Goal: Transaction & Acquisition: Purchase product/service

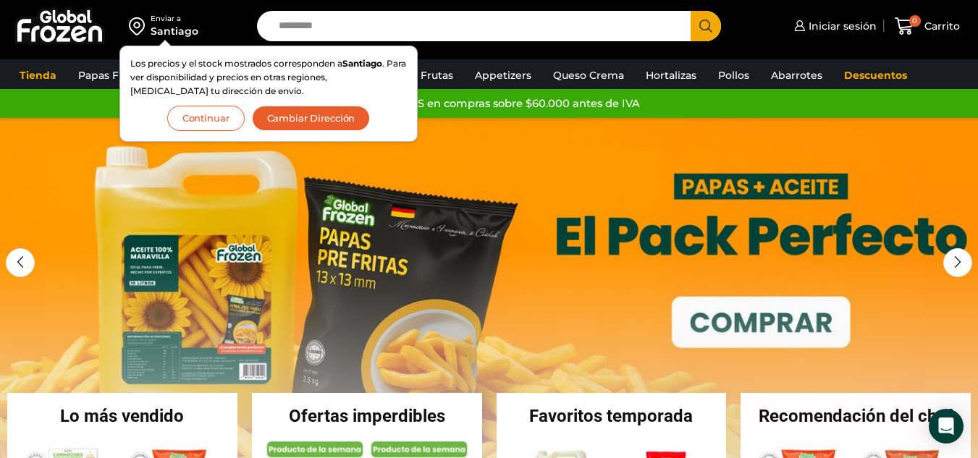
click at [229, 114] on button "Continuar" at bounding box center [205, 118] width 77 height 25
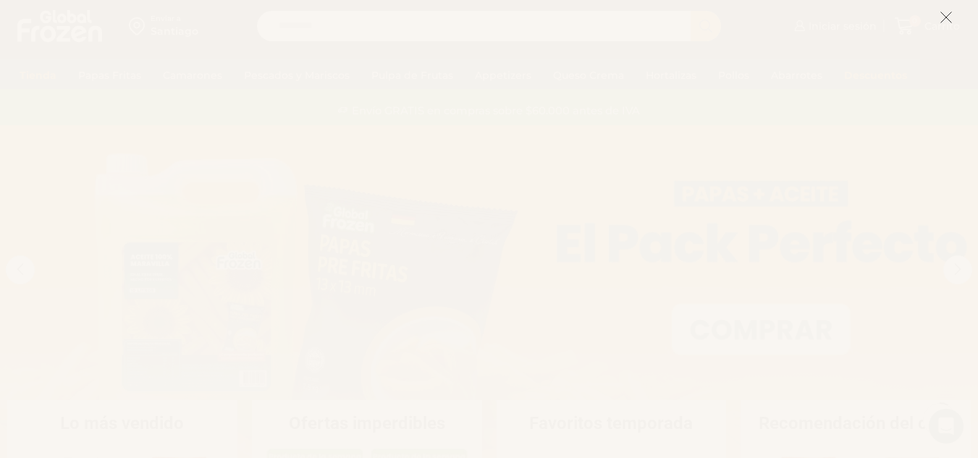
scroll to position [241, 0]
click at [949, 14] on line at bounding box center [946, 17] width 10 height 10
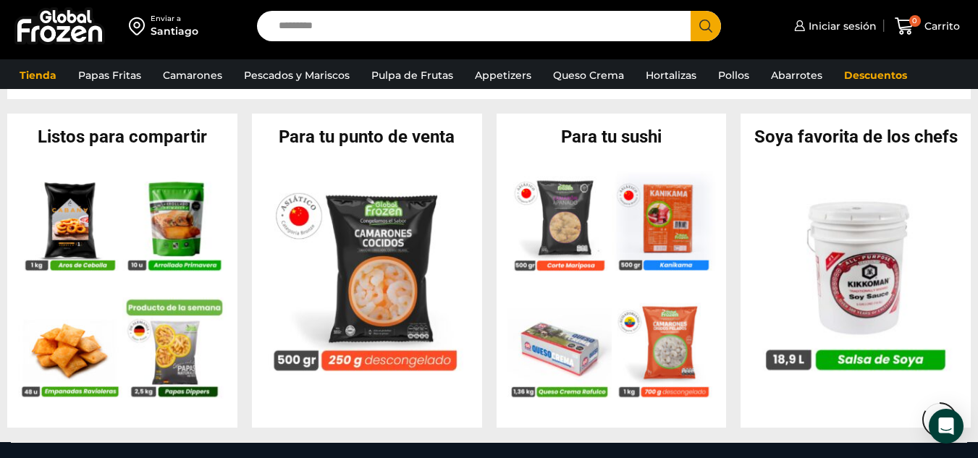
scroll to position [1358, 0]
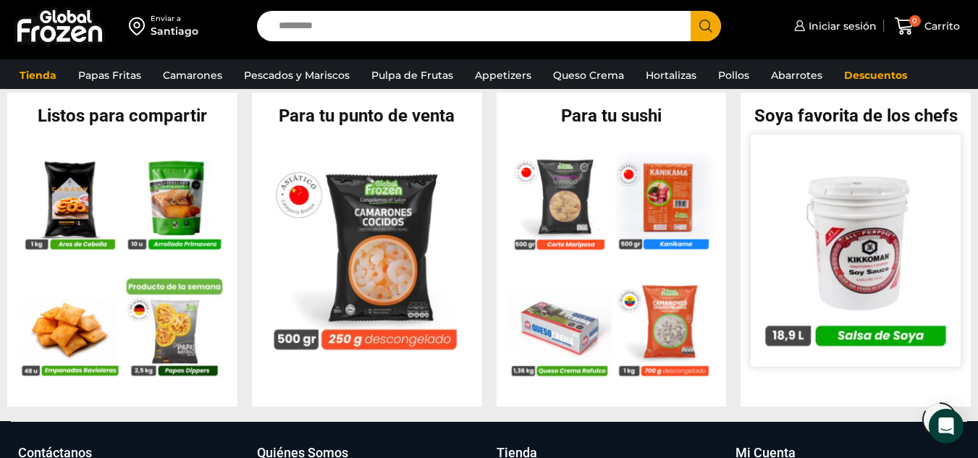
click at [889, 255] on img at bounding box center [856, 250] width 210 height 210
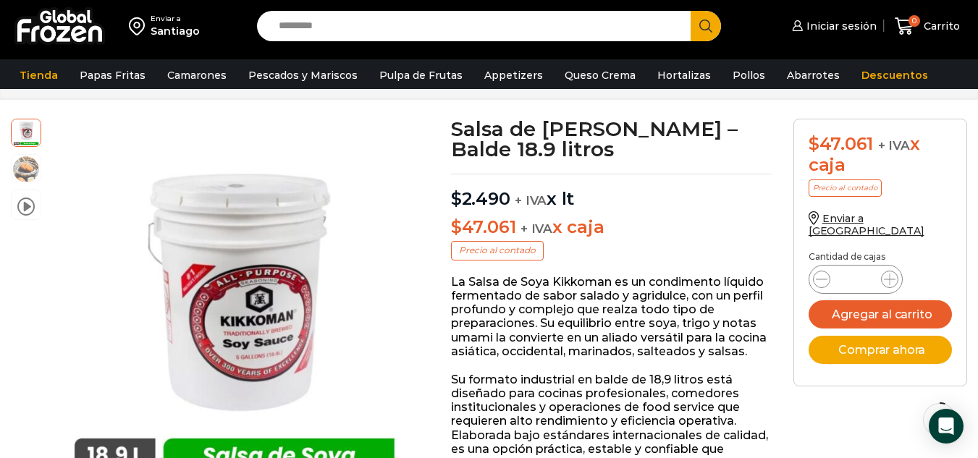
scroll to position [52, 0]
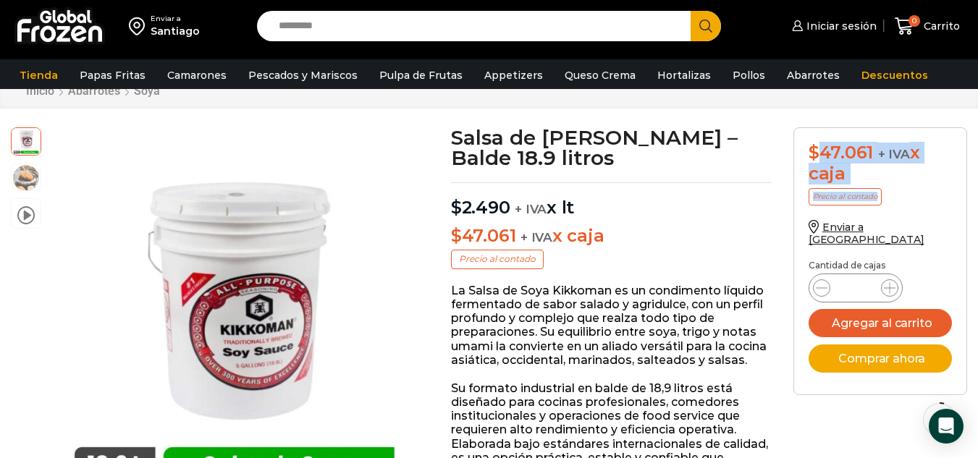
drag, startPoint x: 814, startPoint y: 155, endPoint x: 939, endPoint y: 229, distance: 145.4
click at [939, 229] on form "$ 47.061 + IVA x caja Precio al contado Enviar a Chile Cantidad de cajas Salsa …" at bounding box center [880, 261] width 174 height 268
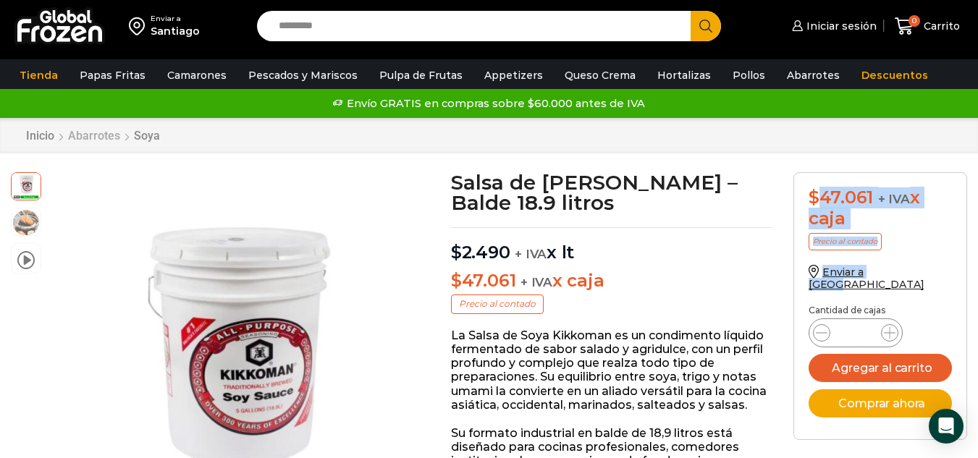
click at [102, 136] on link "Abarrotes" at bounding box center [94, 136] width 54 height 14
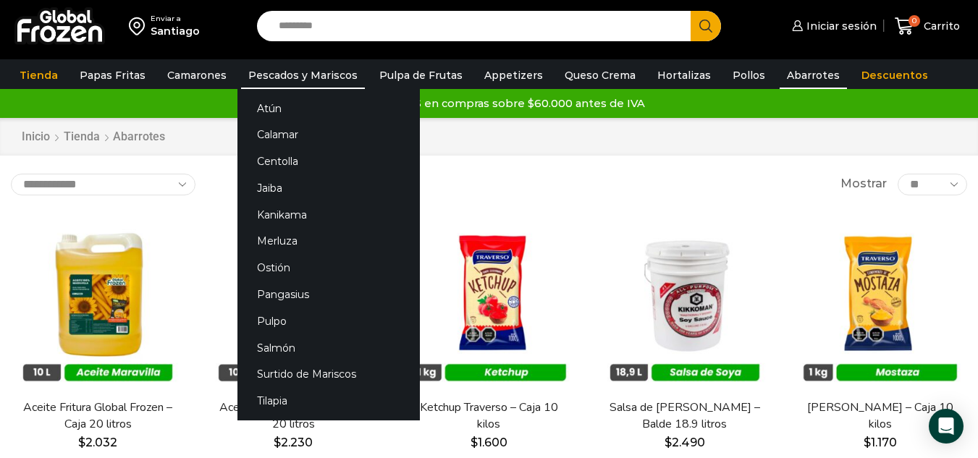
click at [308, 75] on link "Pescados y Mariscos" at bounding box center [303, 76] width 124 height 28
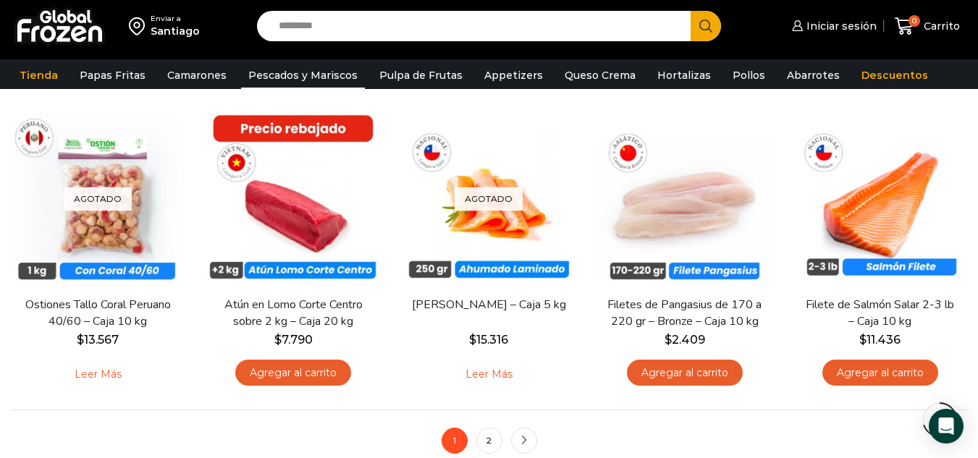
scroll to position [1028, 0]
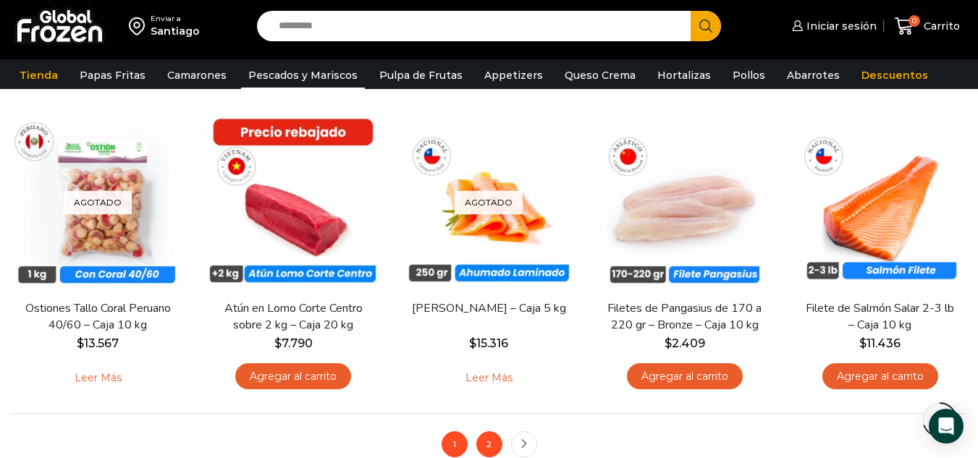
click at [488, 447] on link "2" at bounding box center [489, 444] width 26 height 26
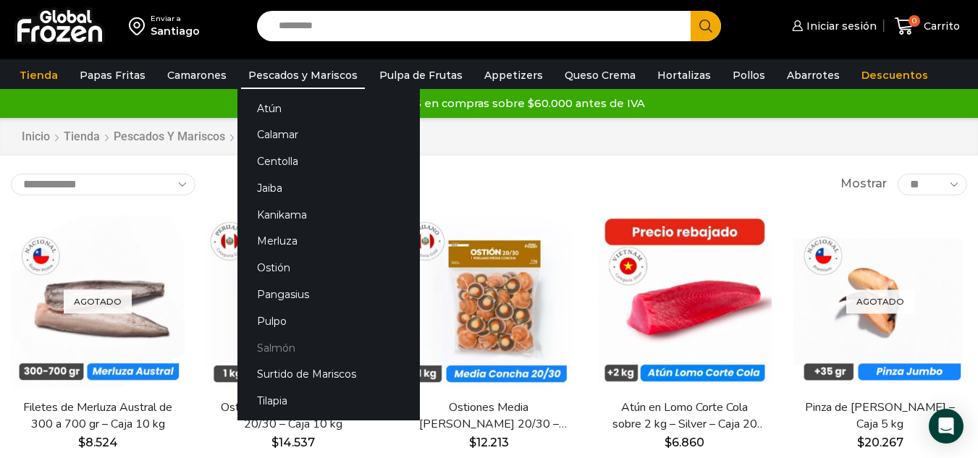
click at [274, 345] on link "Salmón" at bounding box center [328, 347] width 182 height 27
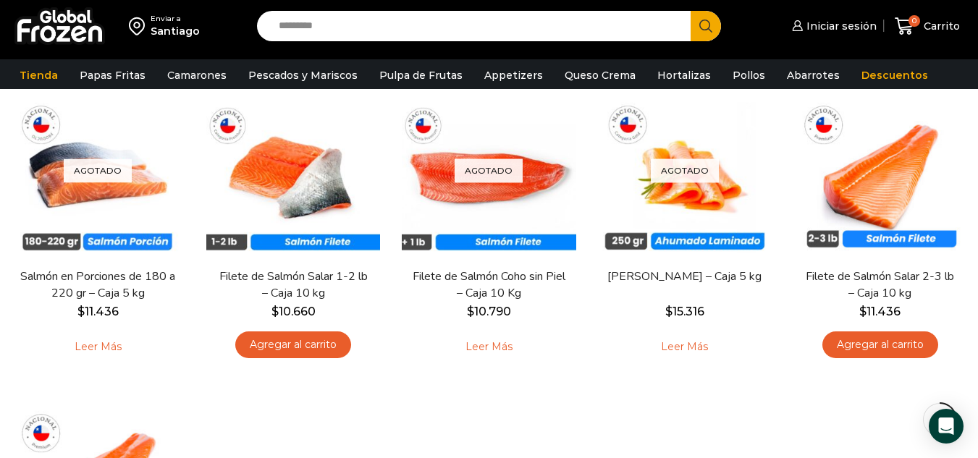
scroll to position [124, 0]
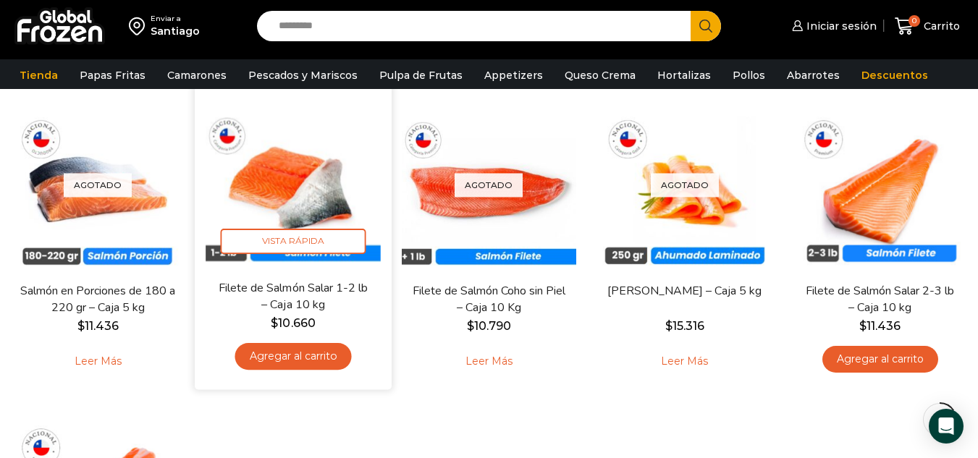
click at [336, 198] on img at bounding box center [293, 180] width 175 height 175
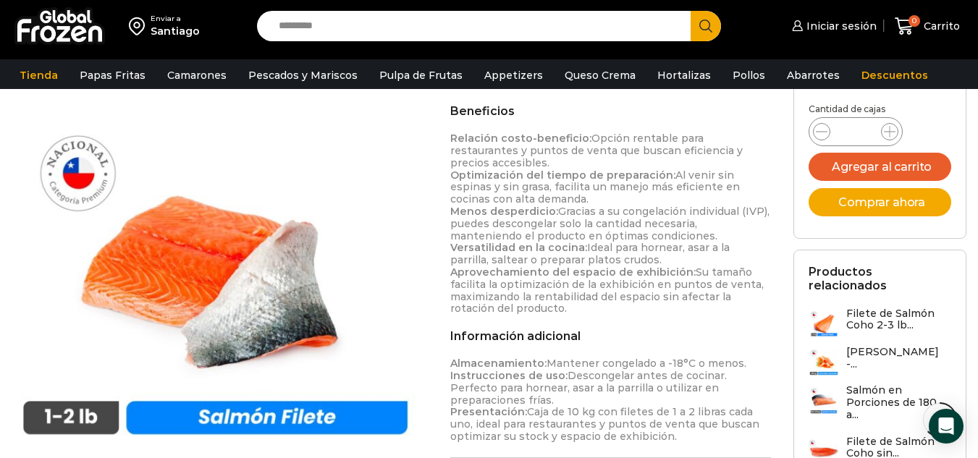
scroll to position [764, 0]
